Goal: Obtain resource: Download file/media

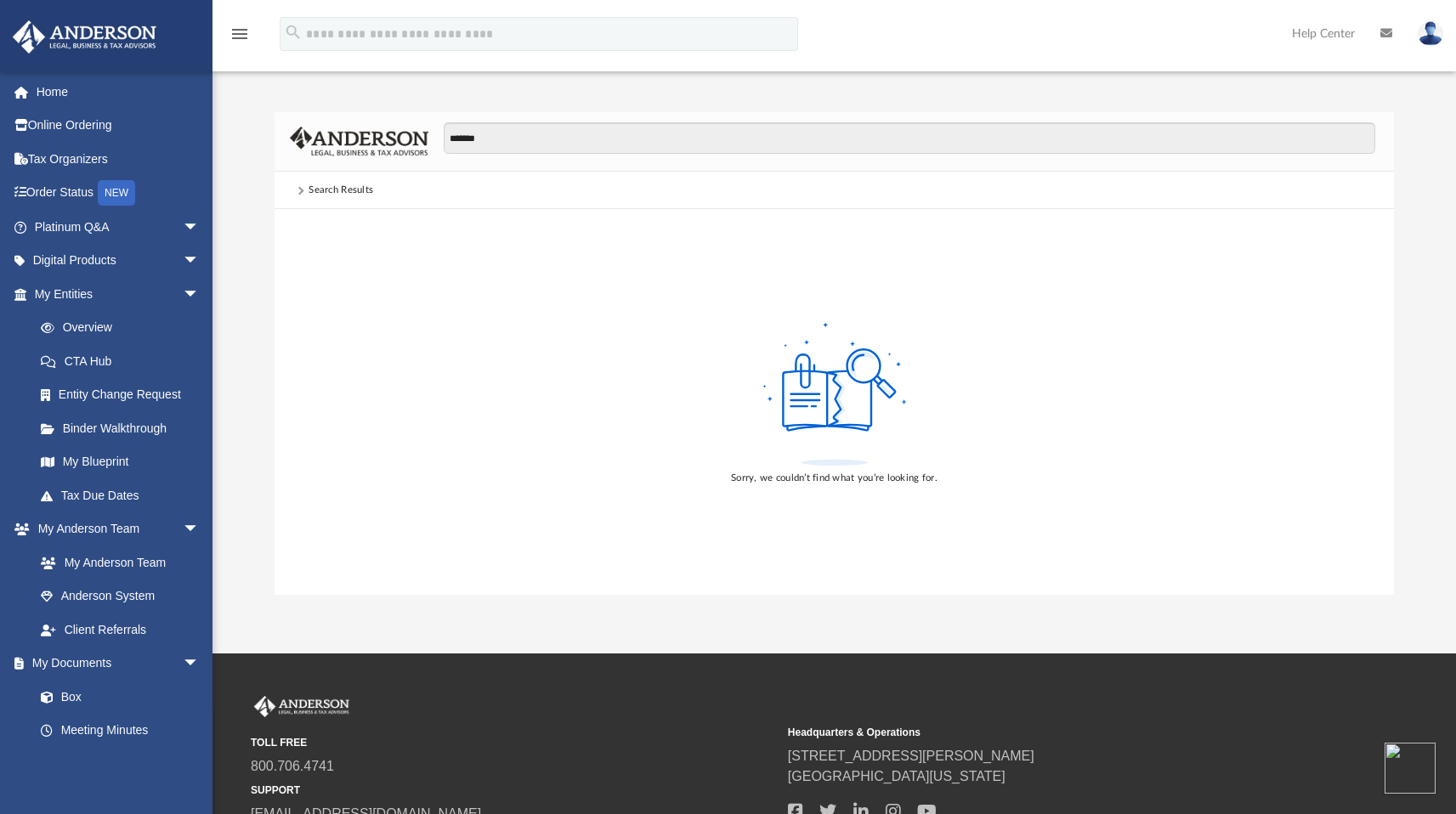
drag, startPoint x: 465, startPoint y: 136, endPoint x: 437, endPoint y: 135, distance: 28.0
click at [437, 135] on div "*******" at bounding box center [901, 147] width 947 height 49
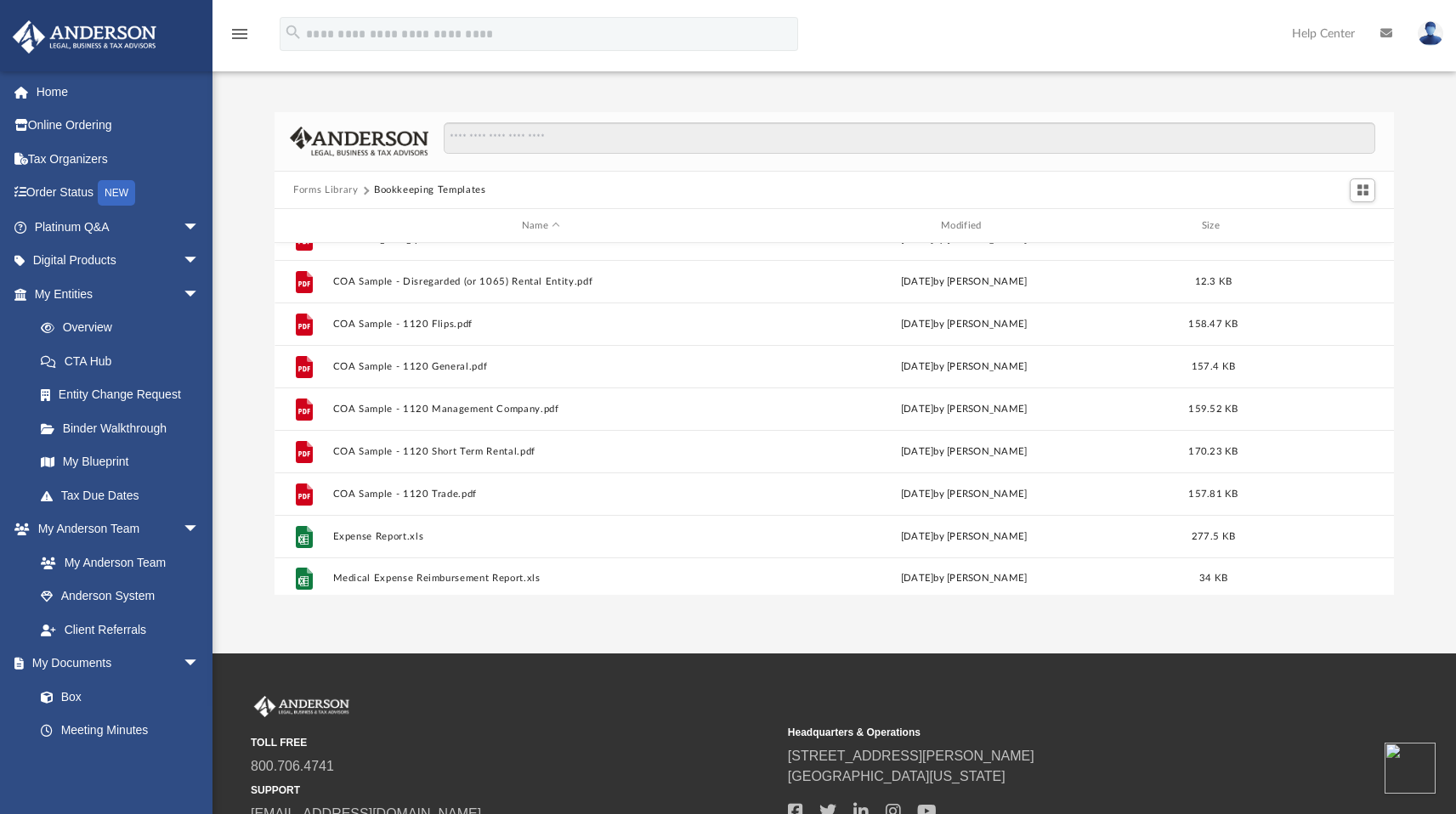
scroll to position [115, 0]
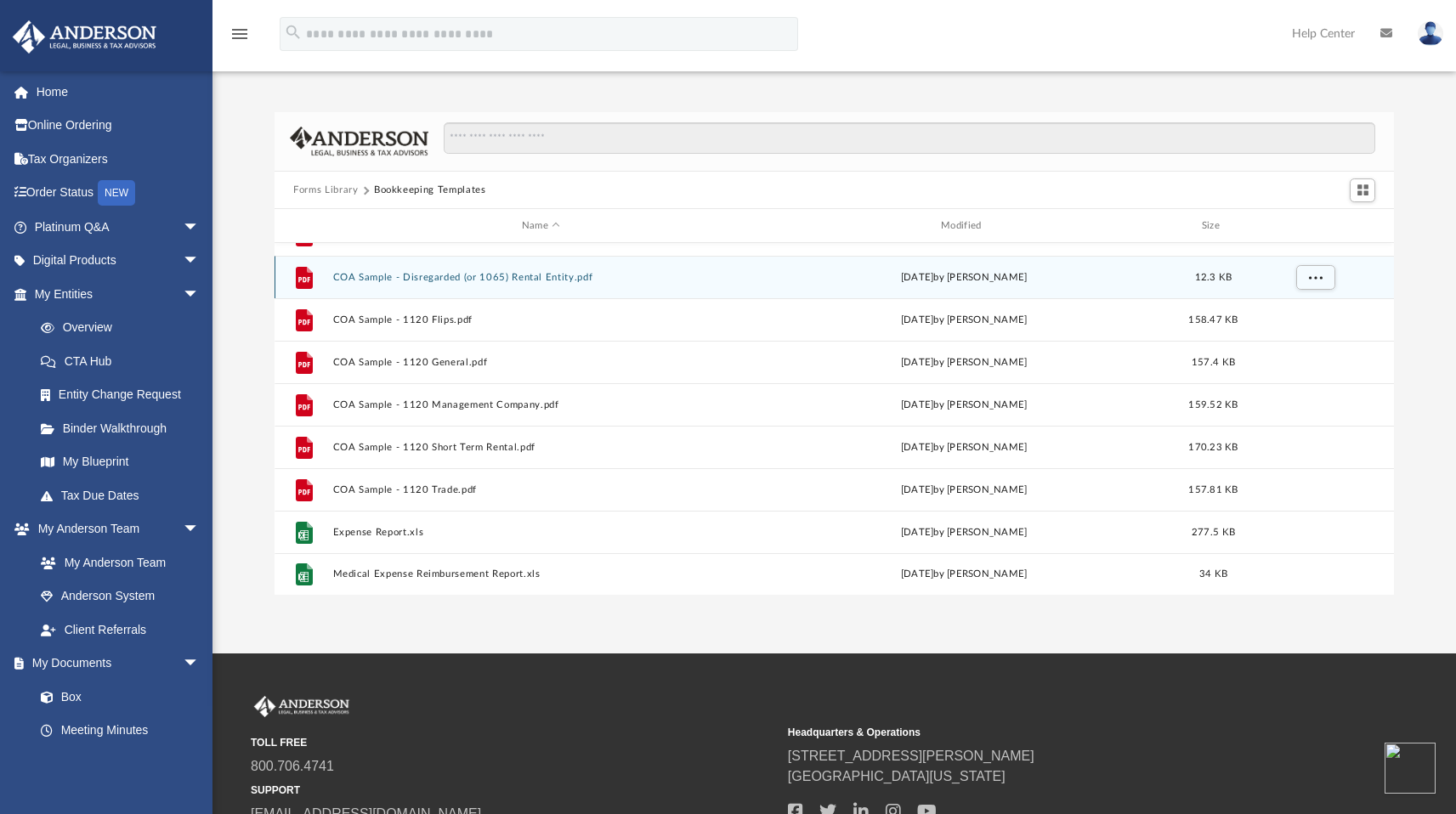
click at [478, 285] on div "File COA Sample - Disregarded (or 1065) Rental Entity.pdf [DATE] by [PERSON_NAM…" at bounding box center [834, 277] width 1119 height 42
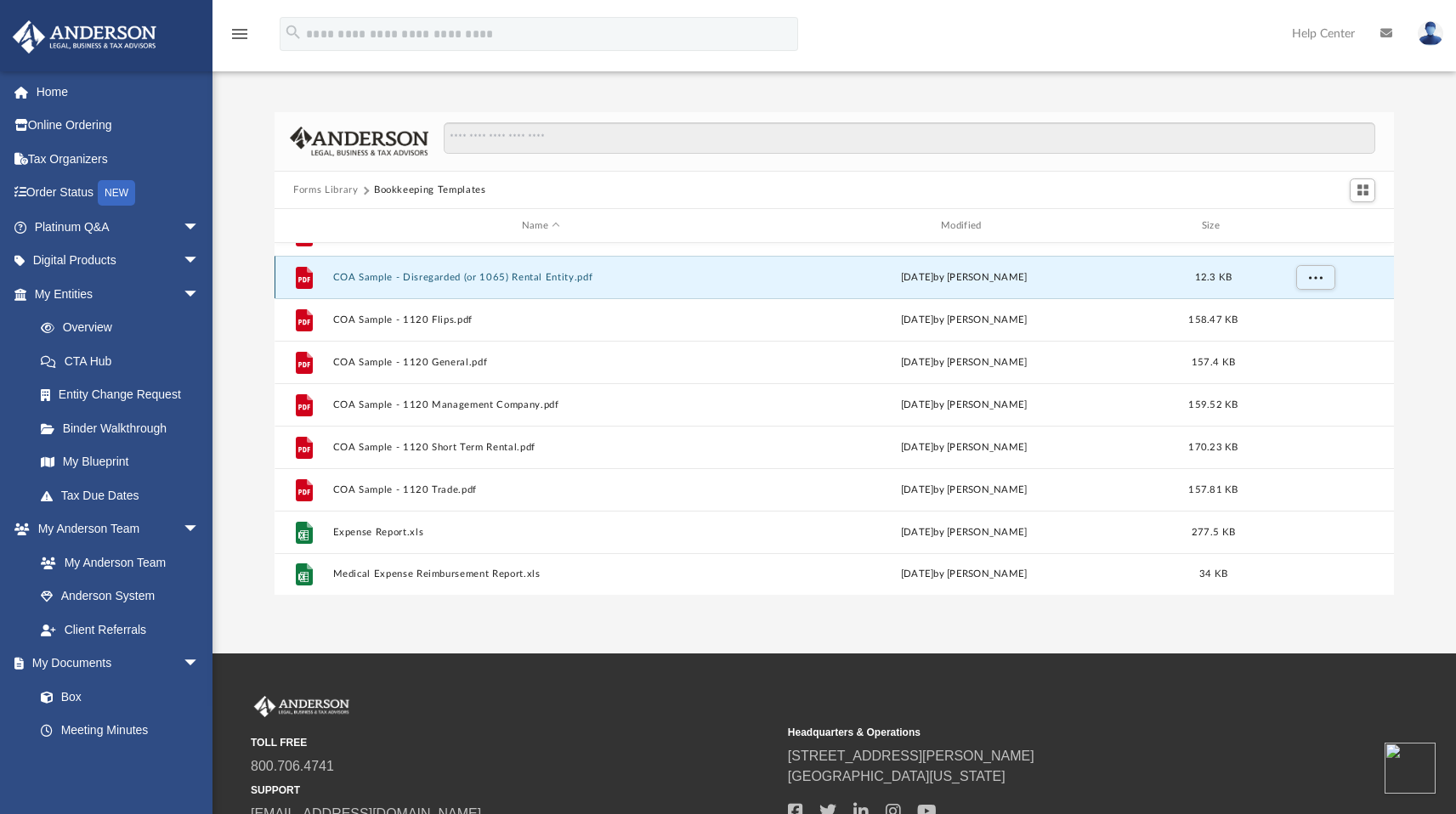
click at [483, 281] on button "COA Sample - Disregarded (or 1065) Rental Entity.pdf" at bounding box center [541, 277] width 415 height 11
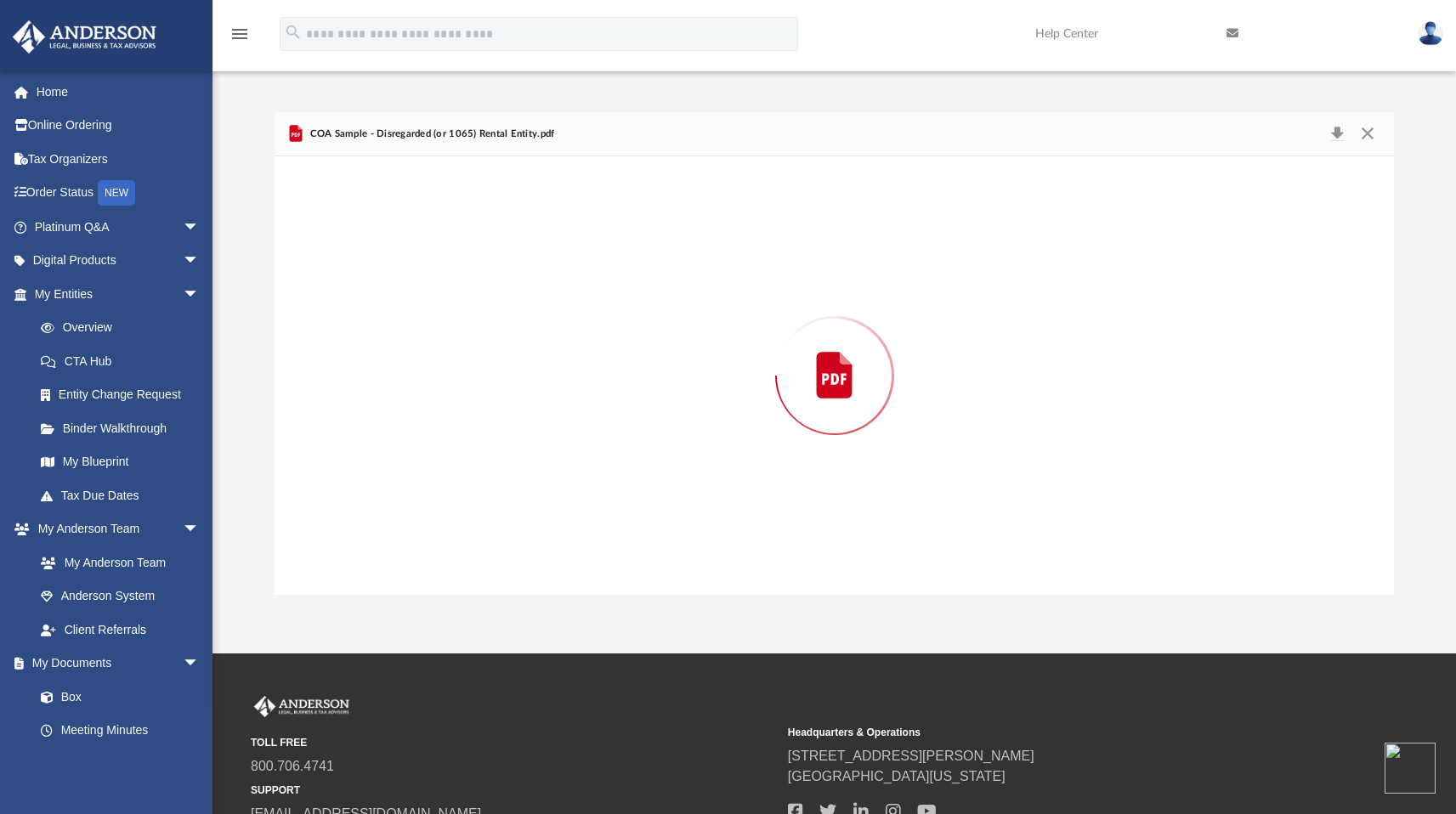
click at [482, 281] on div "Preview" at bounding box center [834, 375] width 1119 height 439
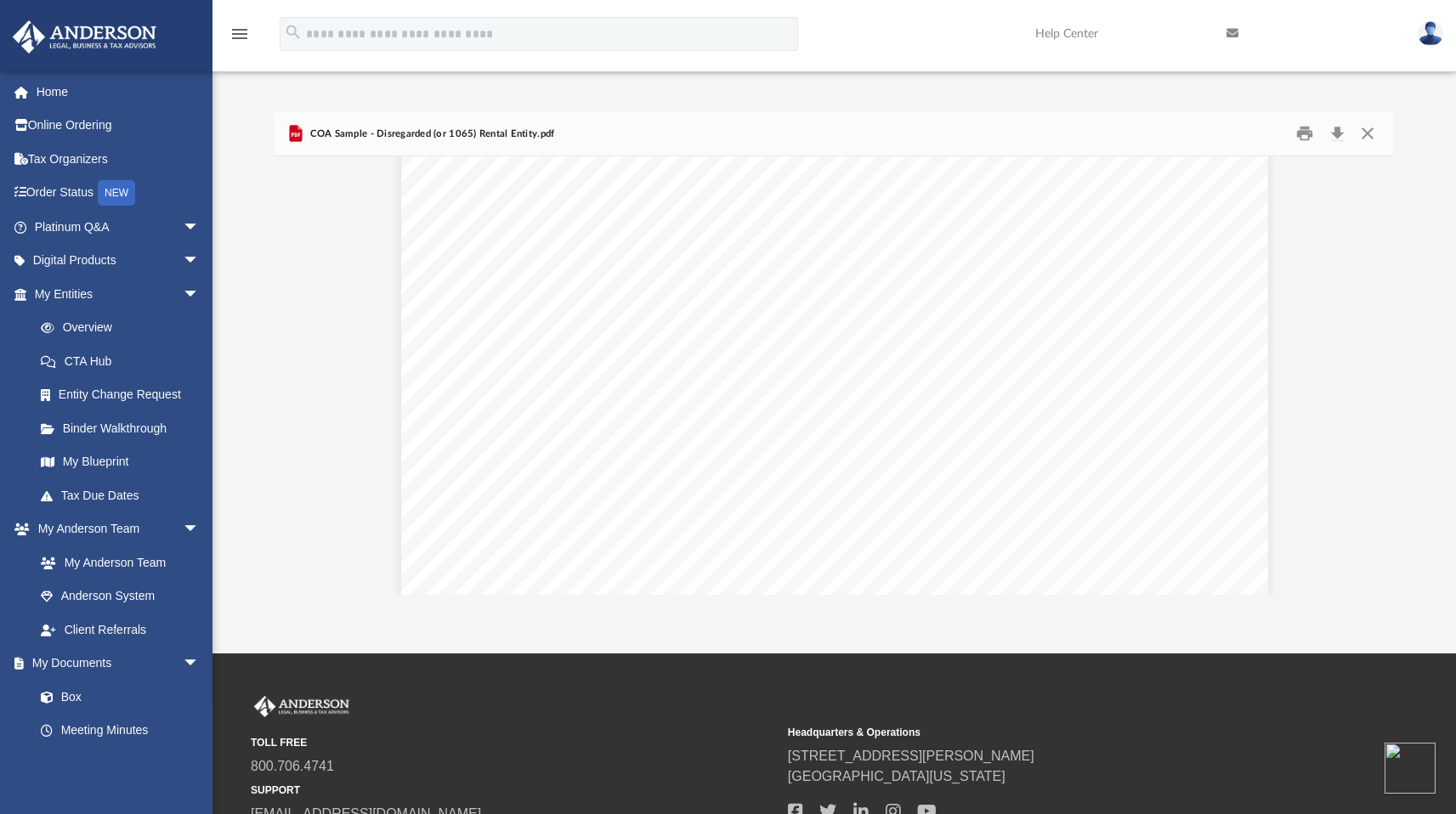
scroll to position [0, 0]
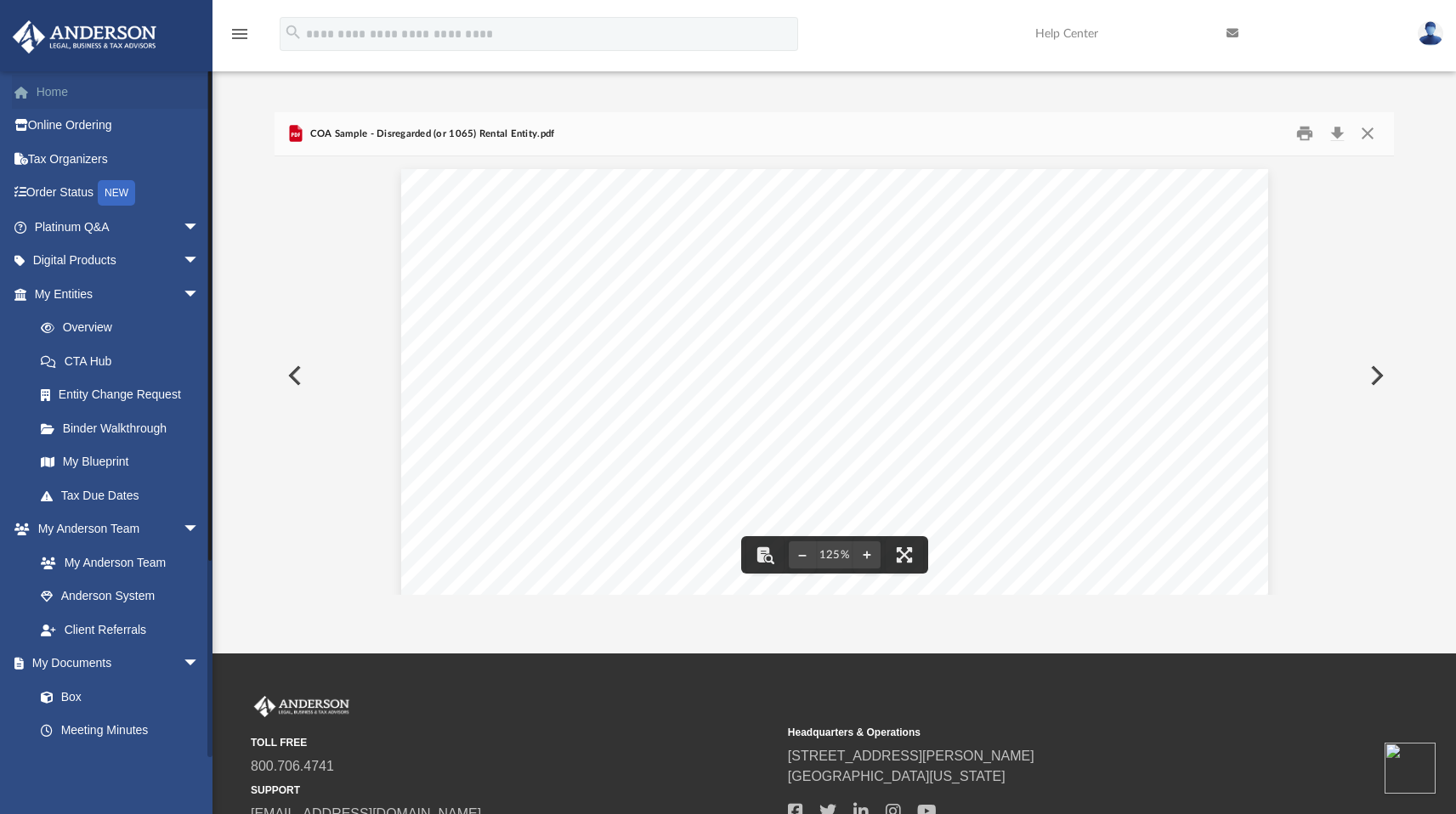
click at [52, 94] on link "Home" at bounding box center [119, 92] width 214 height 34
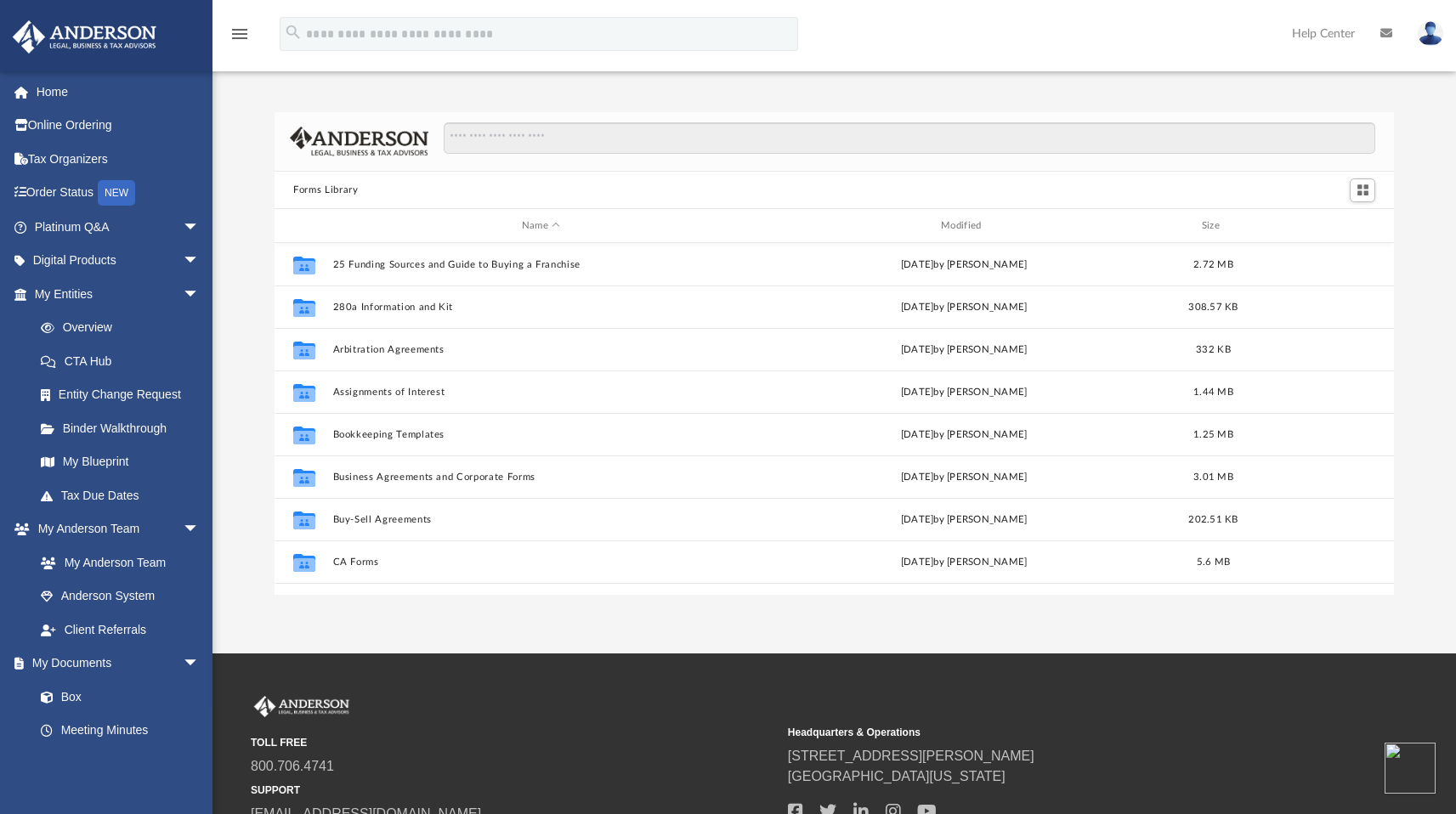
scroll to position [14, 14]
drag, startPoint x: 599, startPoint y: 786, endPoint x: 598, endPoint y: 813, distance: 27.0
click at [598, 786] on small "SUPPORT" at bounding box center [513, 789] width 525 height 15
